Goal: Information Seeking & Learning: Learn about a topic

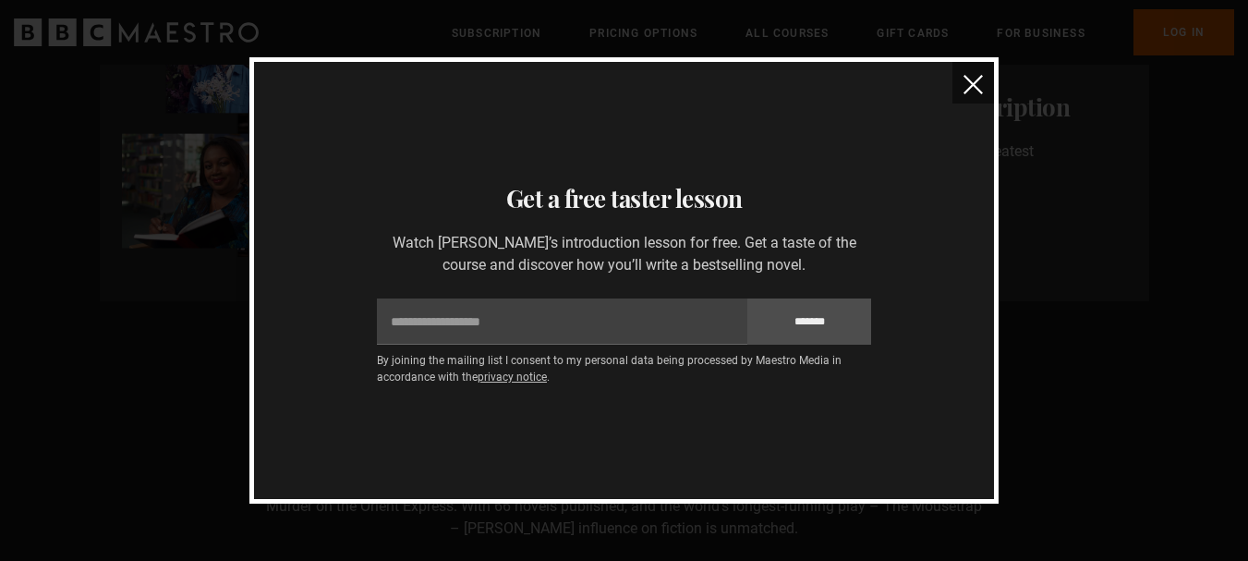
scroll to position [1221, 0]
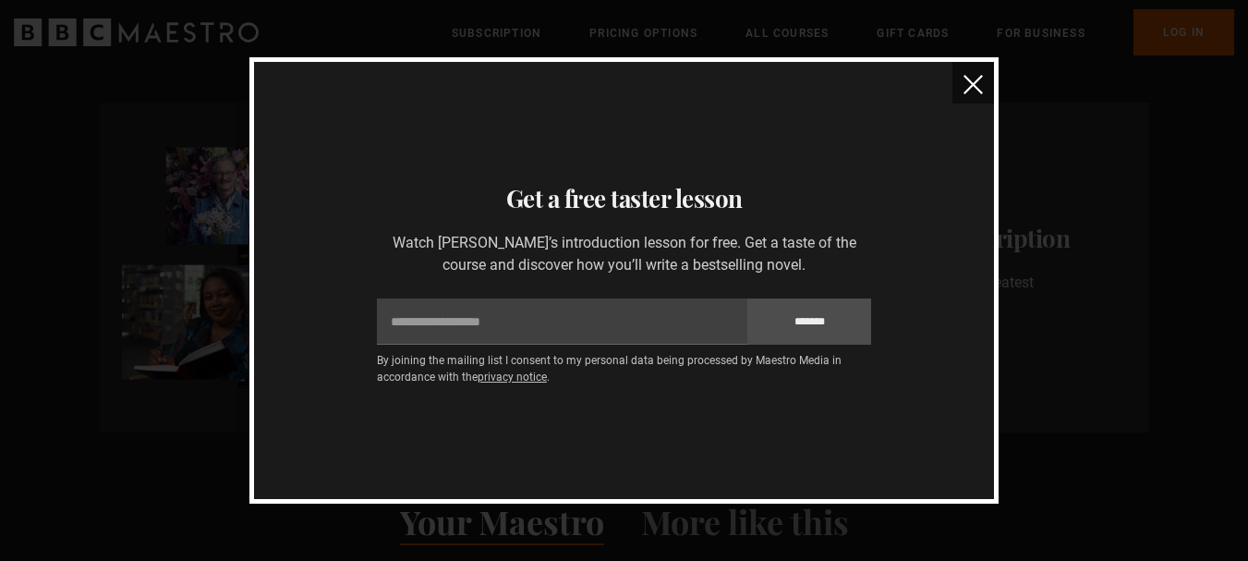
click at [980, 79] on img "close" at bounding box center [972, 84] width 19 height 19
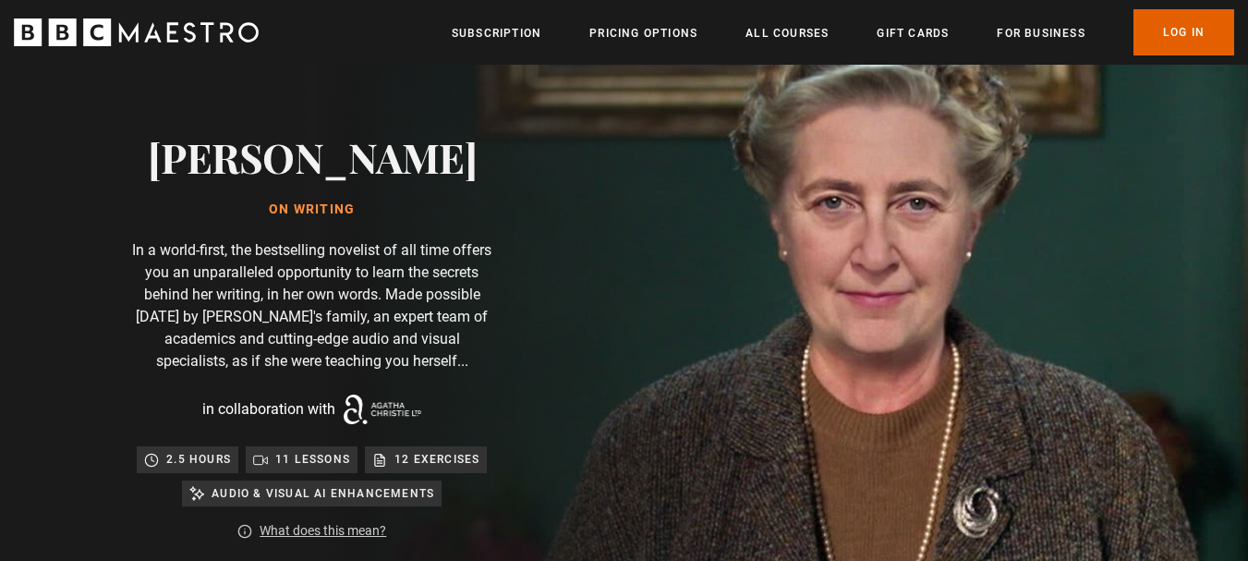
scroll to position [0, 0]
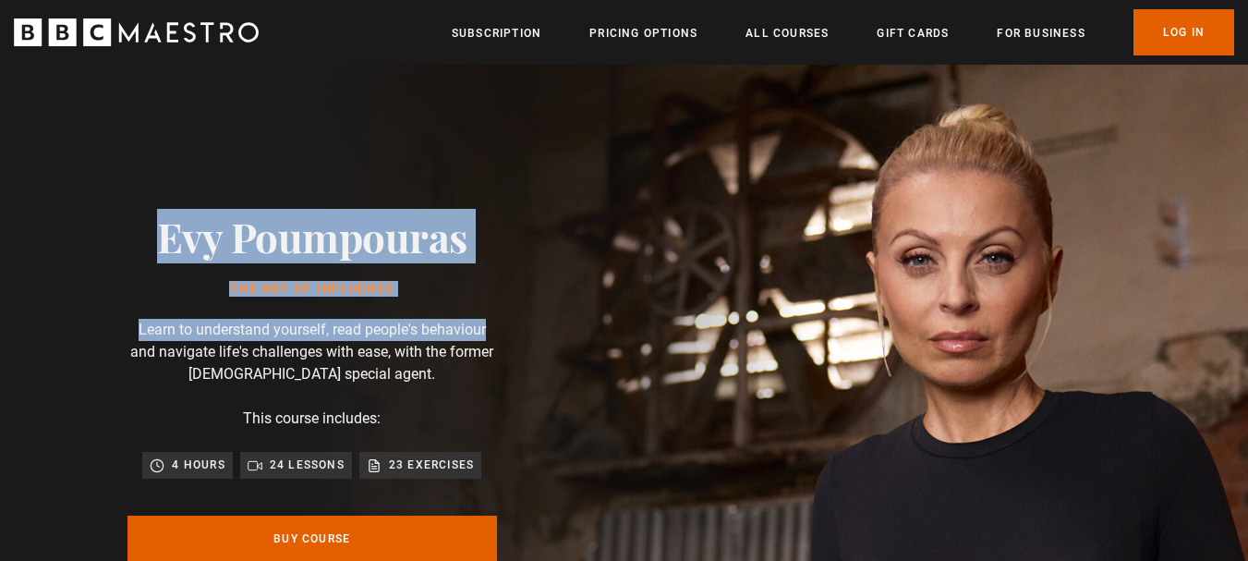
drag, startPoint x: 0, startPoint y: 0, endPoint x: 964, endPoint y: 300, distance: 1009.9
click at [964, 300] on section "Evy Poumpouras The Art of Influence Learn to understand yourself, read people's…" at bounding box center [624, 419] width 1248 height 709
click at [964, 300] on img at bounding box center [689, 419] width 1248 height 709
click at [624, 344] on div "Evy Poumpouras The Art of Influence Learn to understand yourself, read people's…" at bounding box center [312, 419] width 624 height 709
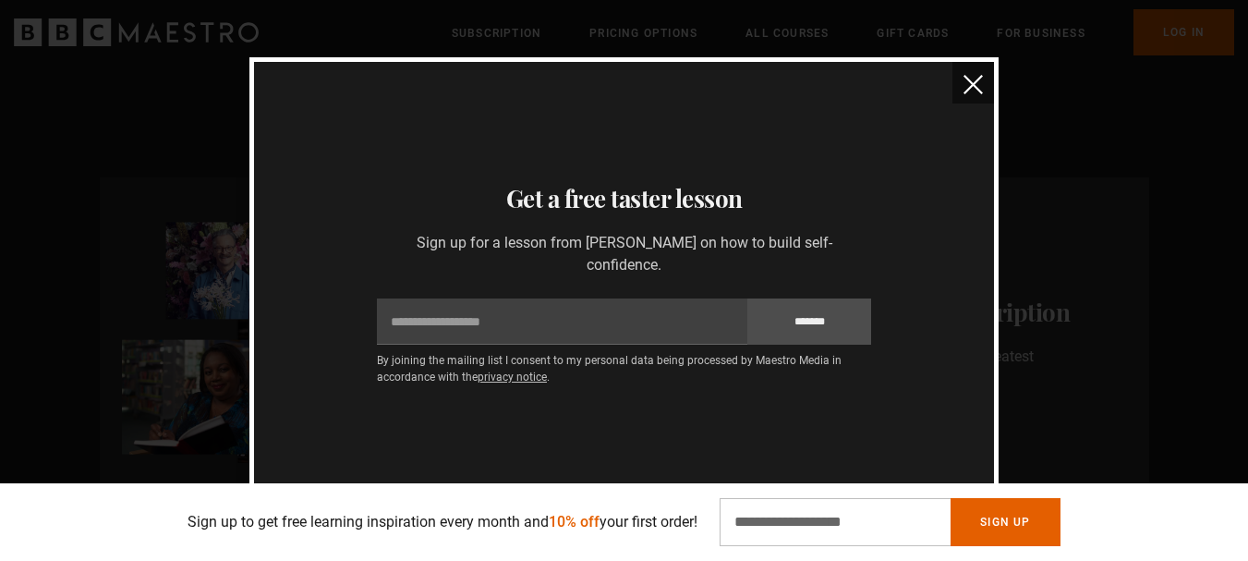
scroll to position [977, 0]
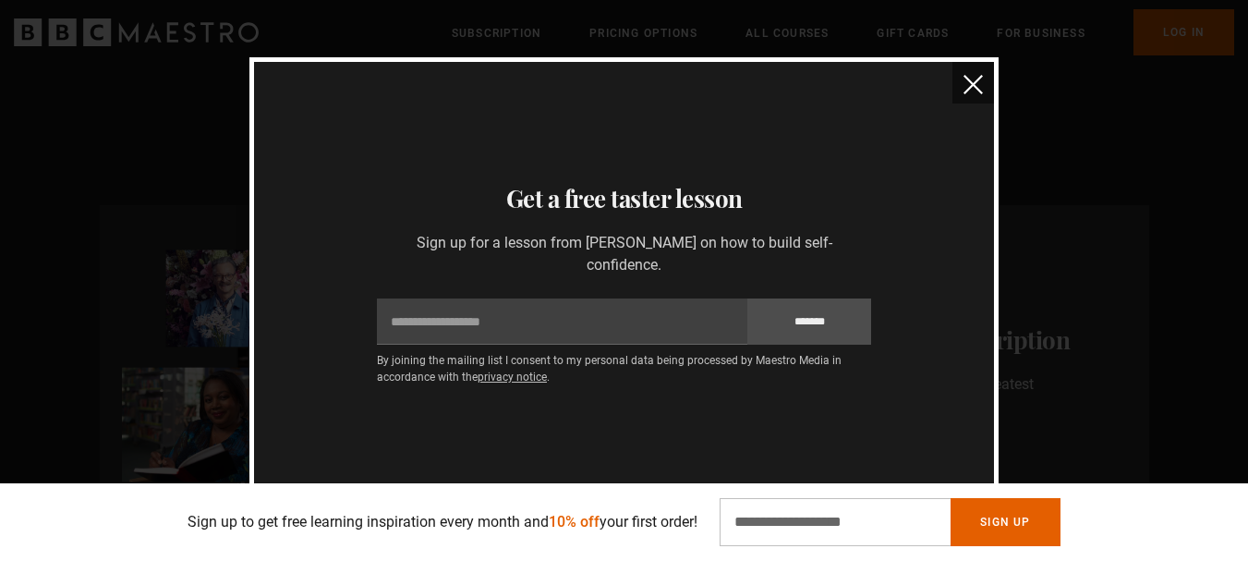
click at [982, 78] on button "close" at bounding box center [973, 83] width 42 height 42
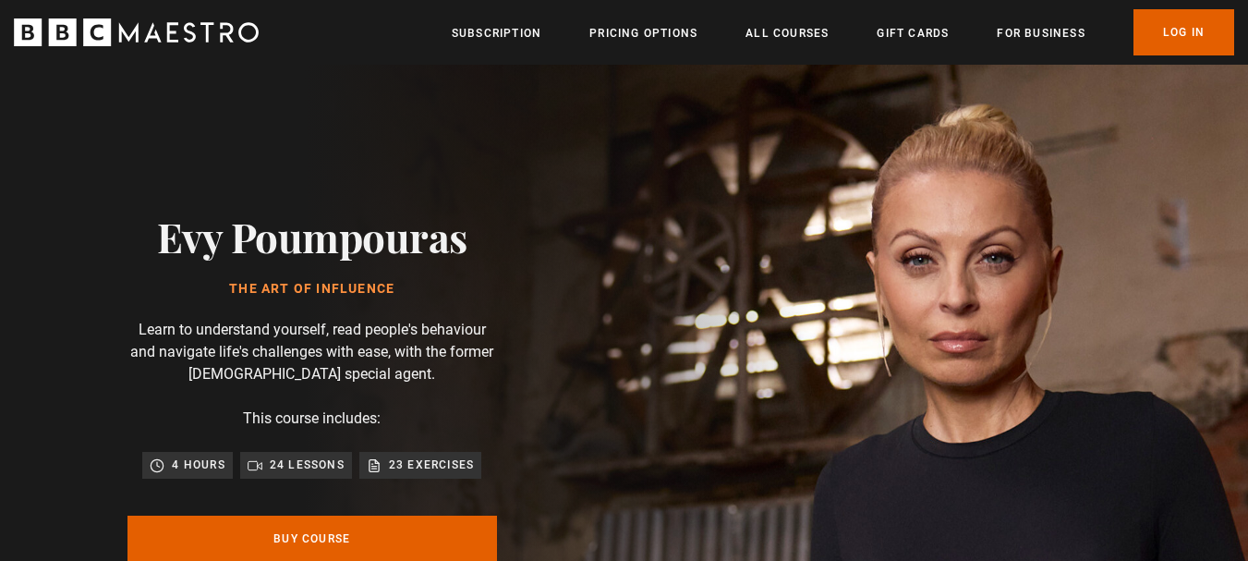
scroll to position [0, 1675]
